Goal: Complete application form

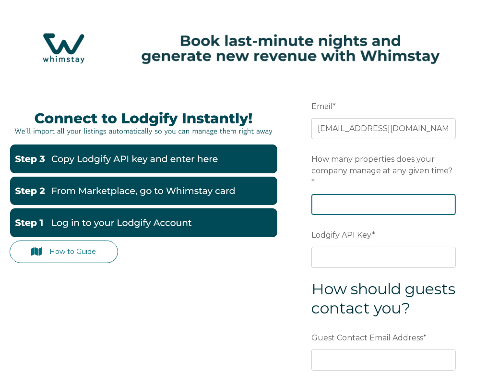
click at [377, 201] on input "How many properties does your company manage at any given time? *" at bounding box center [384, 204] width 145 height 21
type input "1"
click at [445, 203] on input "1" at bounding box center [384, 204] width 145 height 21
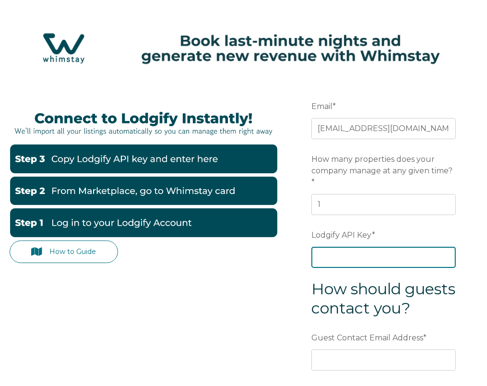
click at [360, 255] on input "Lodgify API Key *" at bounding box center [384, 257] width 145 height 21
paste input "dU6oU4WLHwcn18i3/Ook0dHozMgM+vzYRRqnE2KpfqbW6SI/D6/fs8gdZrAwou0N"
click at [360, 255] on input "dU6oU4WLHwcn18i3/Ook0dHozMgM+vzYRRqnE2KpfqbW6SI/D6/fs8gdZrAwou0N" at bounding box center [384, 257] width 145 height 21
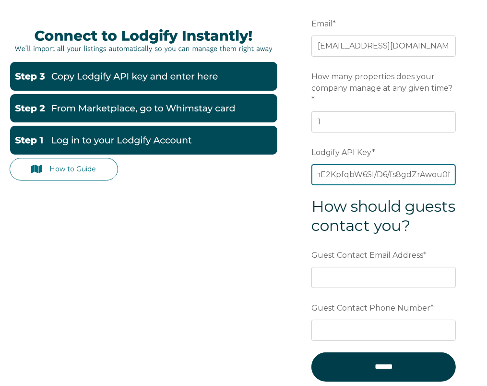
scroll to position [192, 0]
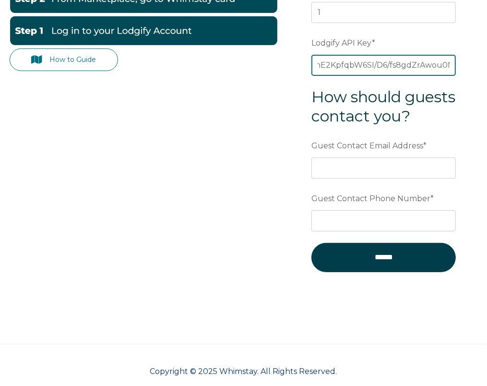
type input "dU6oU4WLHwcn18i3/Ook0dHozMgM+vzYRRqnE2KpfqbW6SI/D6/fs8gdZrAwou0N"
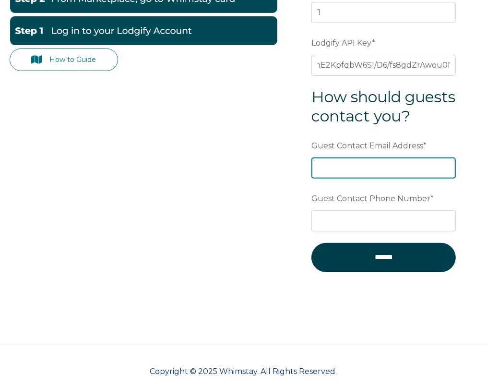
scroll to position [0, 0]
click at [359, 179] on input "Guest Contact Email Address *" at bounding box center [384, 167] width 145 height 21
type input "[EMAIL_ADDRESS][DOMAIN_NAME]"
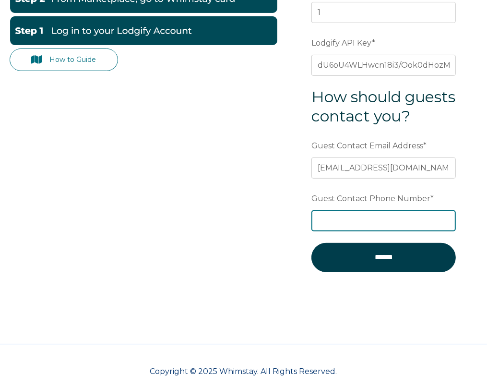
click at [367, 231] on input "Guest Contact Phone Number *" at bounding box center [384, 220] width 145 height 21
paste input "07366429203"
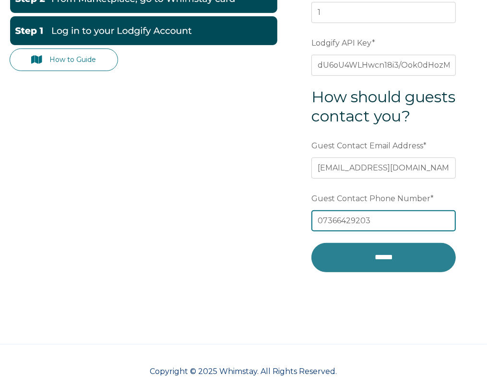
type input "07366429203"
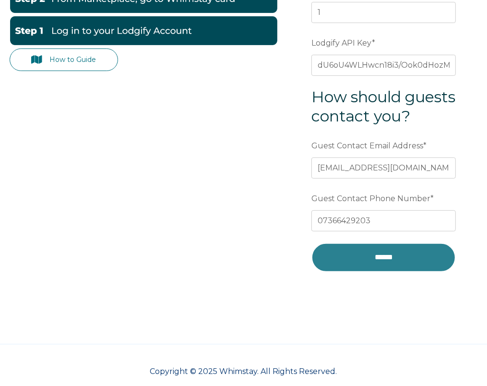
click at [384, 272] on input "******" at bounding box center [384, 257] width 145 height 29
